Goal: Task Accomplishment & Management: Complete application form

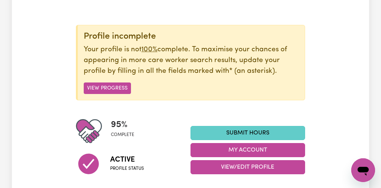
click at [273, 131] on link "Submit Hours" at bounding box center [248, 133] width 115 height 14
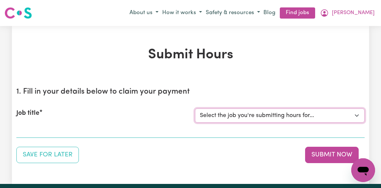
click at [356, 115] on select "Select the job you're submitting hours for... [[PERSON_NAME]] [DEMOGRAPHIC_DATA…" at bounding box center [280, 116] width 170 height 14
select select "13254"
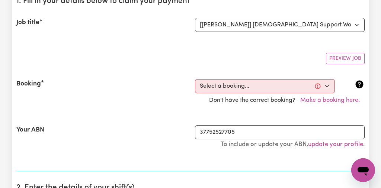
scroll to position [95, 0]
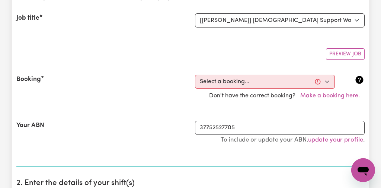
click at [202, 145] on p "To include or update your ABN, update your profile ." at bounding box center [280, 140] width 170 height 11
